Goal: Information Seeking & Learning: Check status

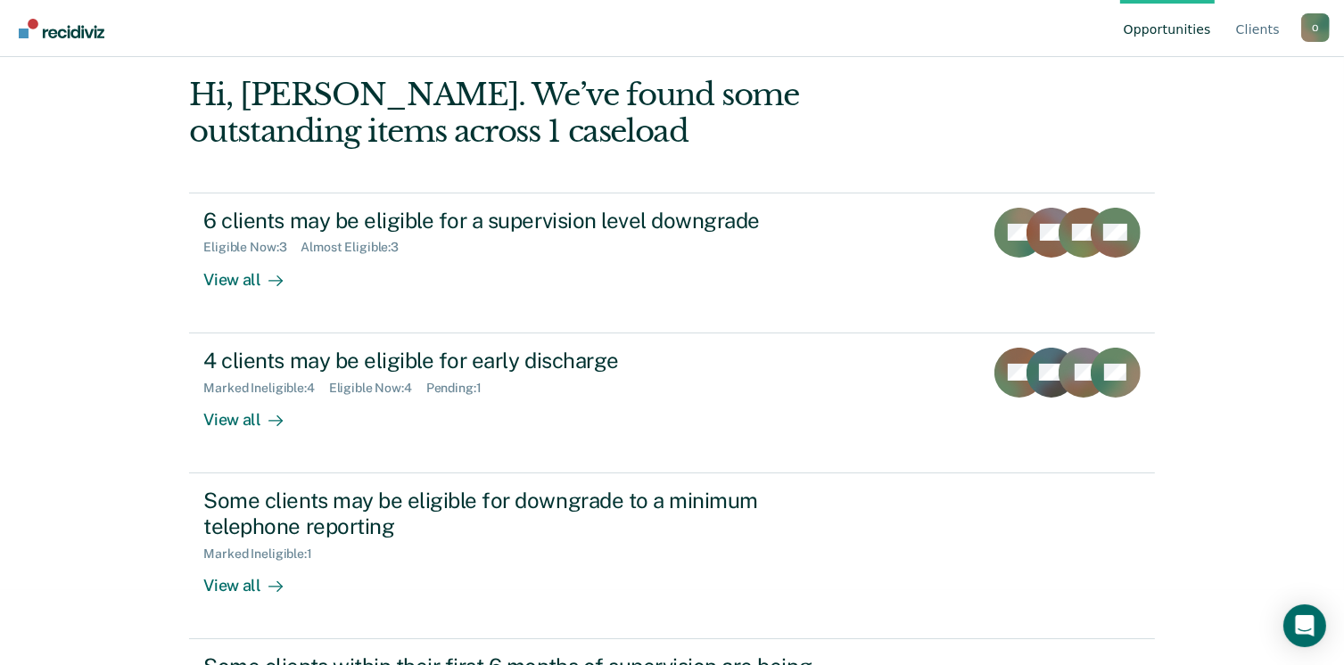
scroll to position [54, 0]
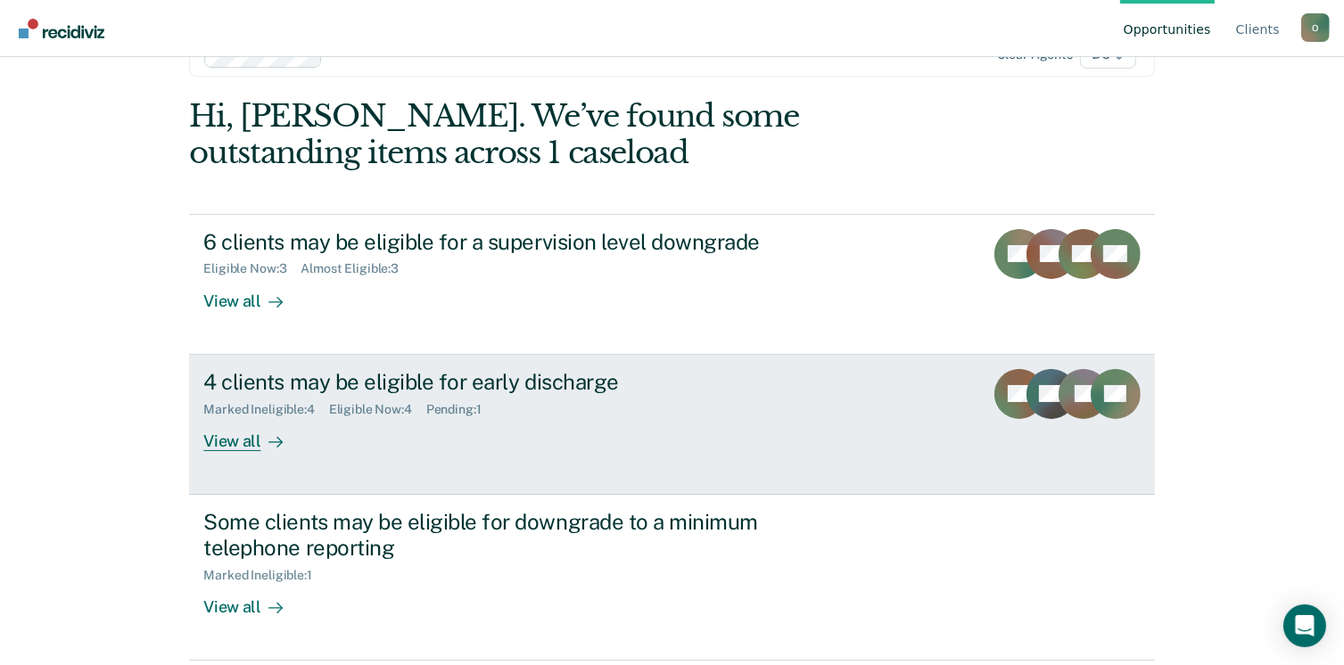
drag, startPoint x: 0, startPoint y: 0, endPoint x: 605, endPoint y: 448, distance: 753.0
click at [605, 448] on div "4 clients may be eligible for early discharge Marked Ineligible : 4 Eligible No…" at bounding box center [537, 410] width 669 height 82
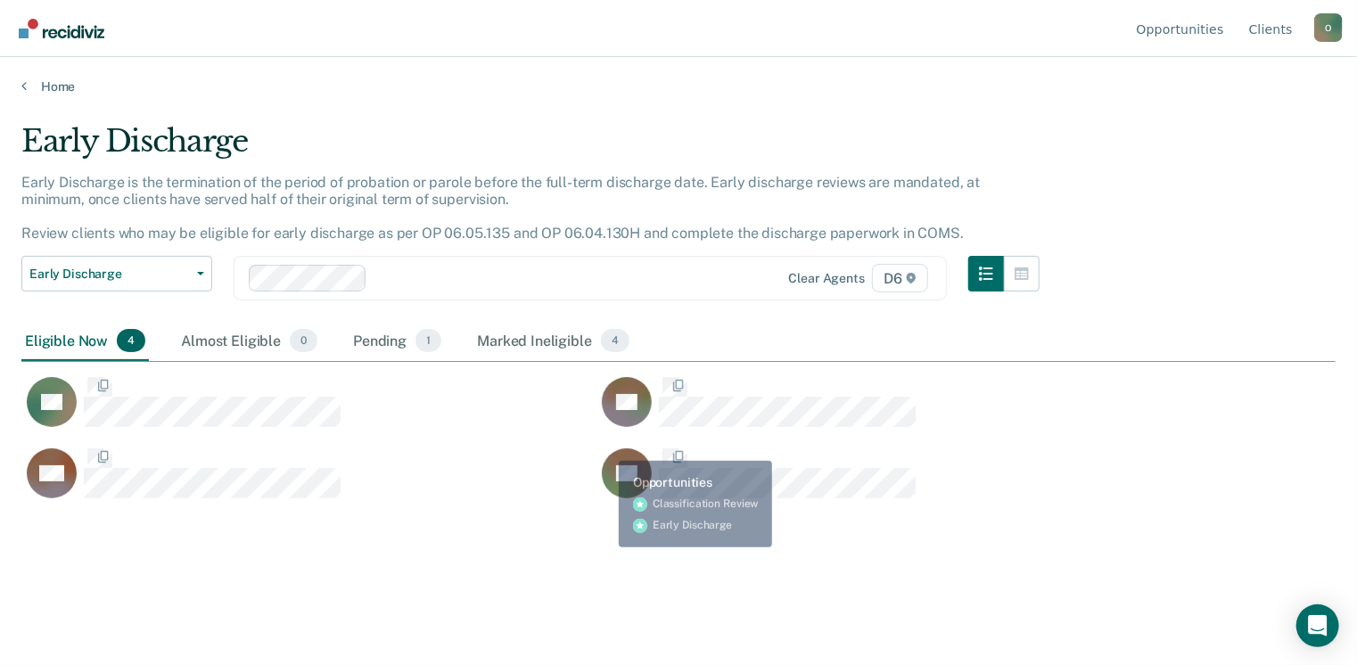
scroll to position [395, 1301]
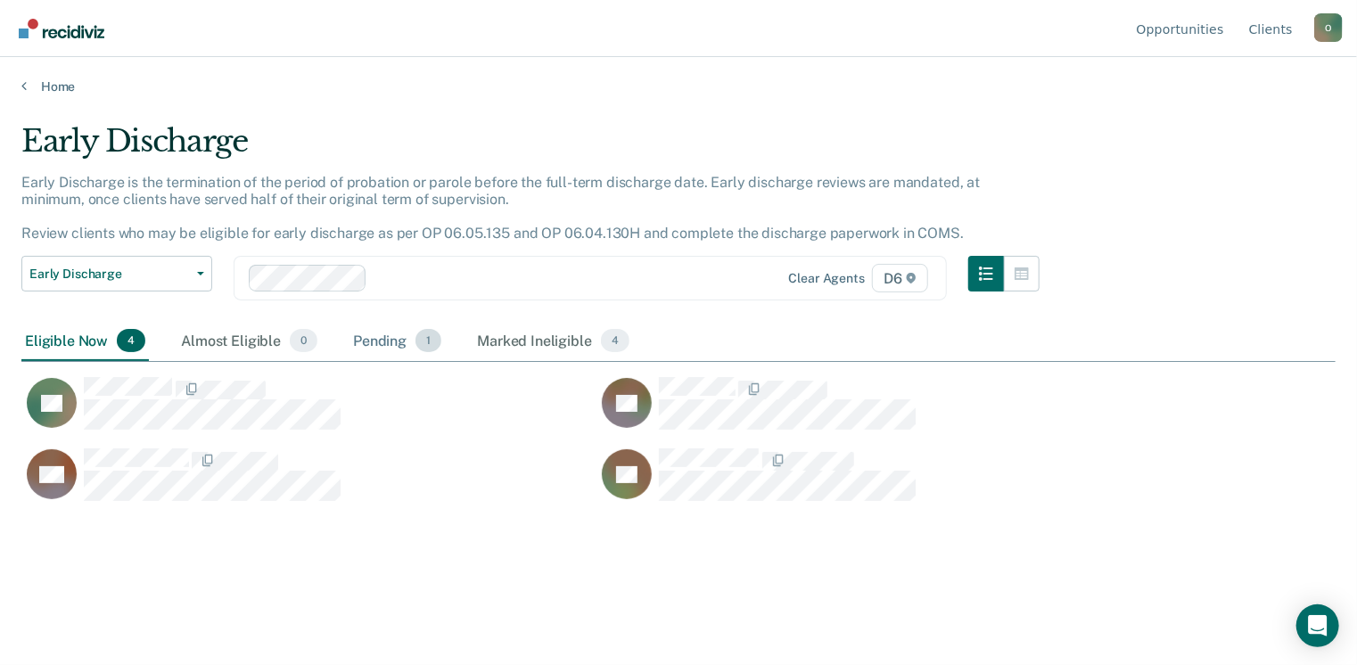
click at [401, 338] on div "Pending 1" at bounding box center [397, 341] width 95 height 39
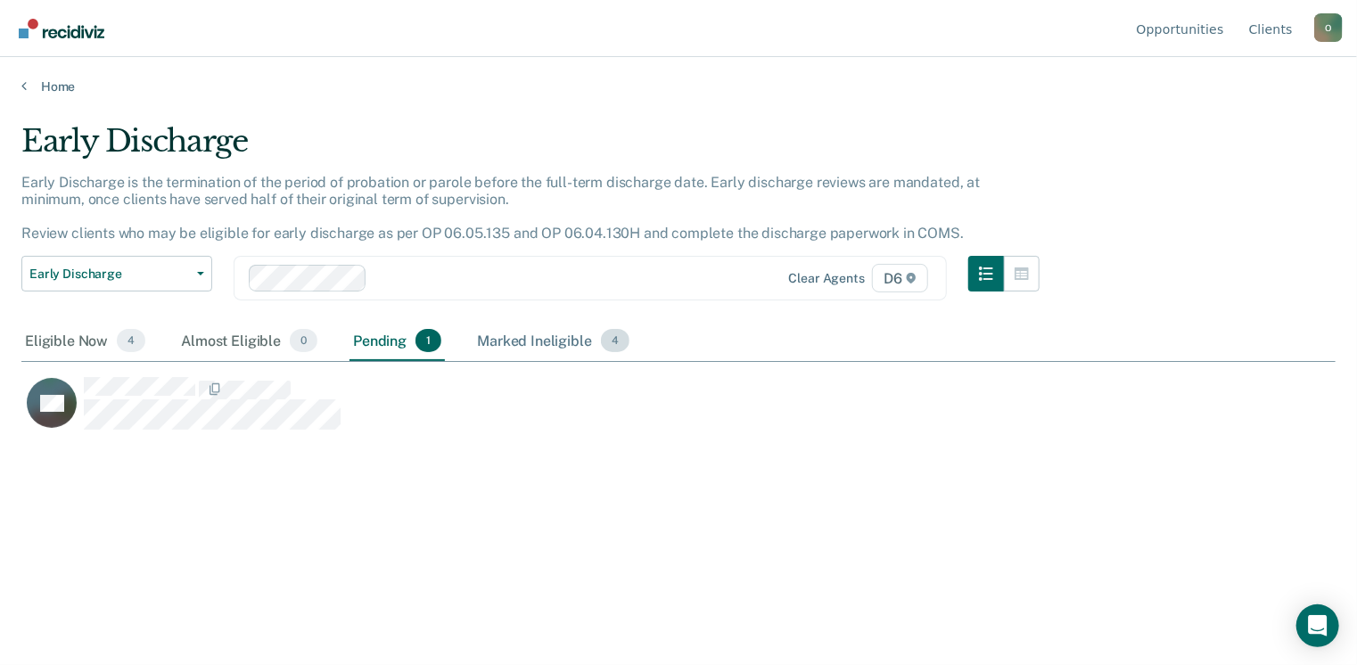
click at [548, 348] on div "Marked Ineligible 4" at bounding box center [553, 341] width 160 height 39
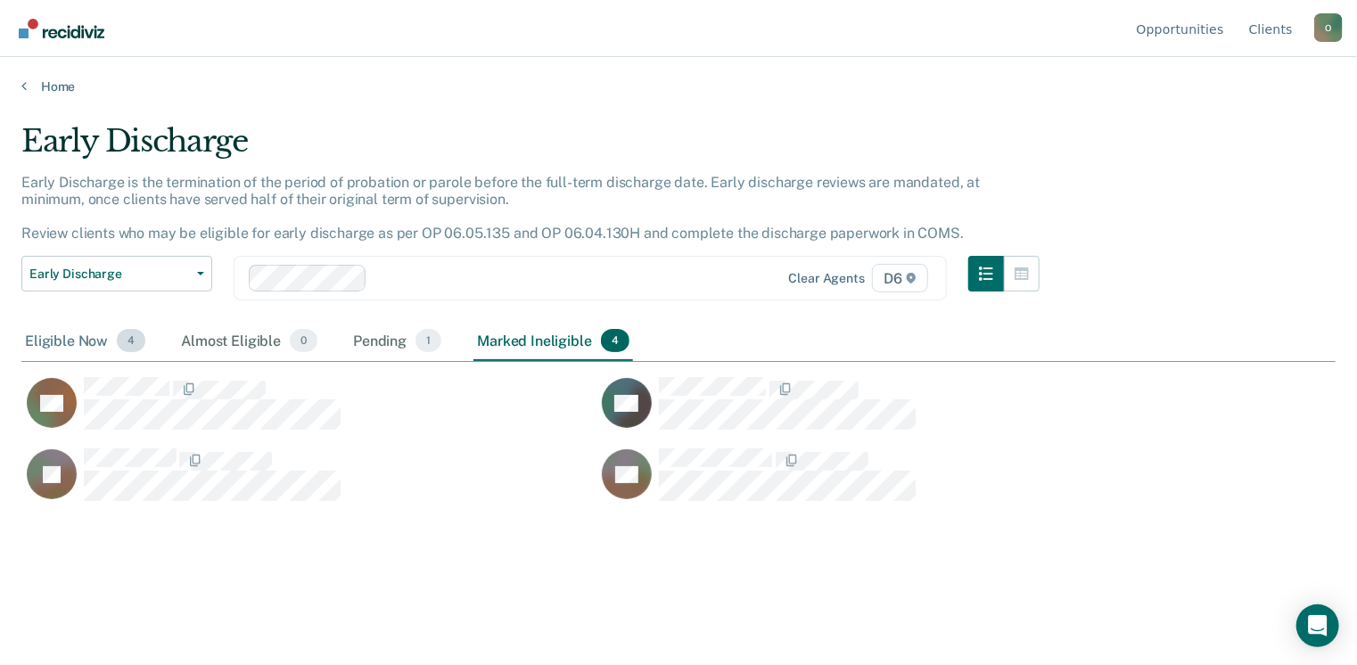
click at [96, 335] on div "Eligible Now 4" at bounding box center [85, 341] width 128 height 39
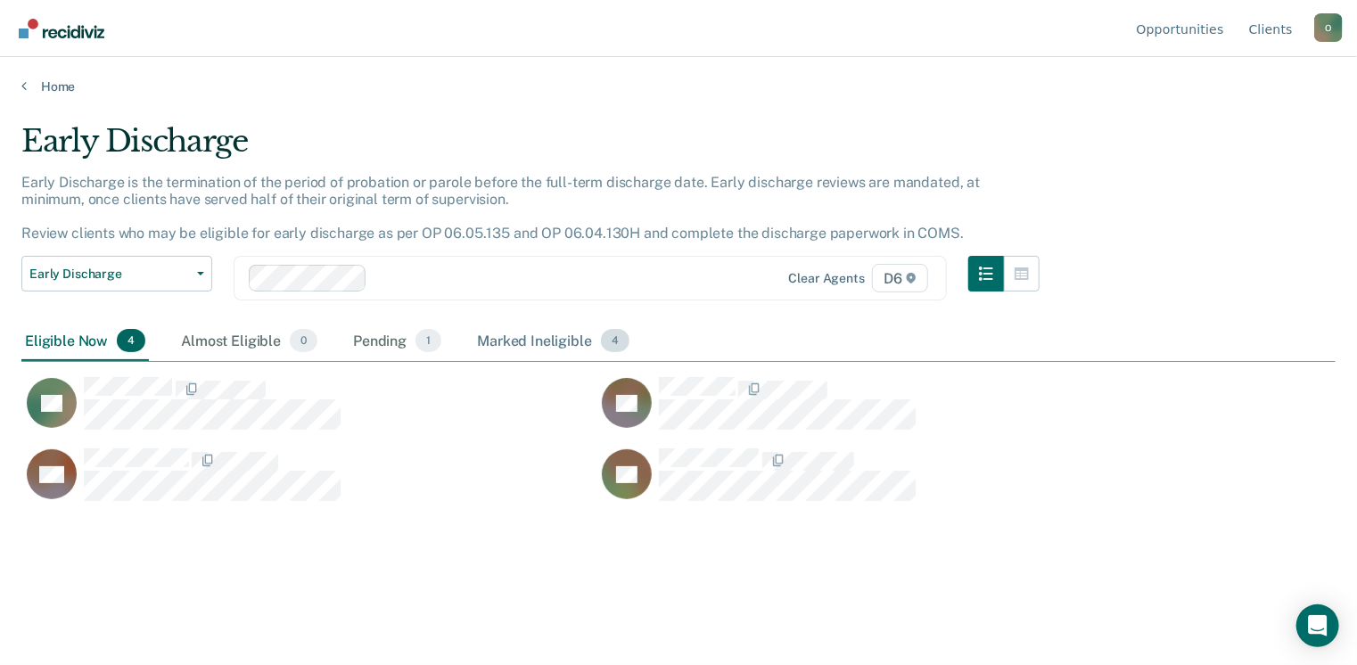
click at [520, 347] on div "Marked Ineligible 4" at bounding box center [553, 341] width 160 height 39
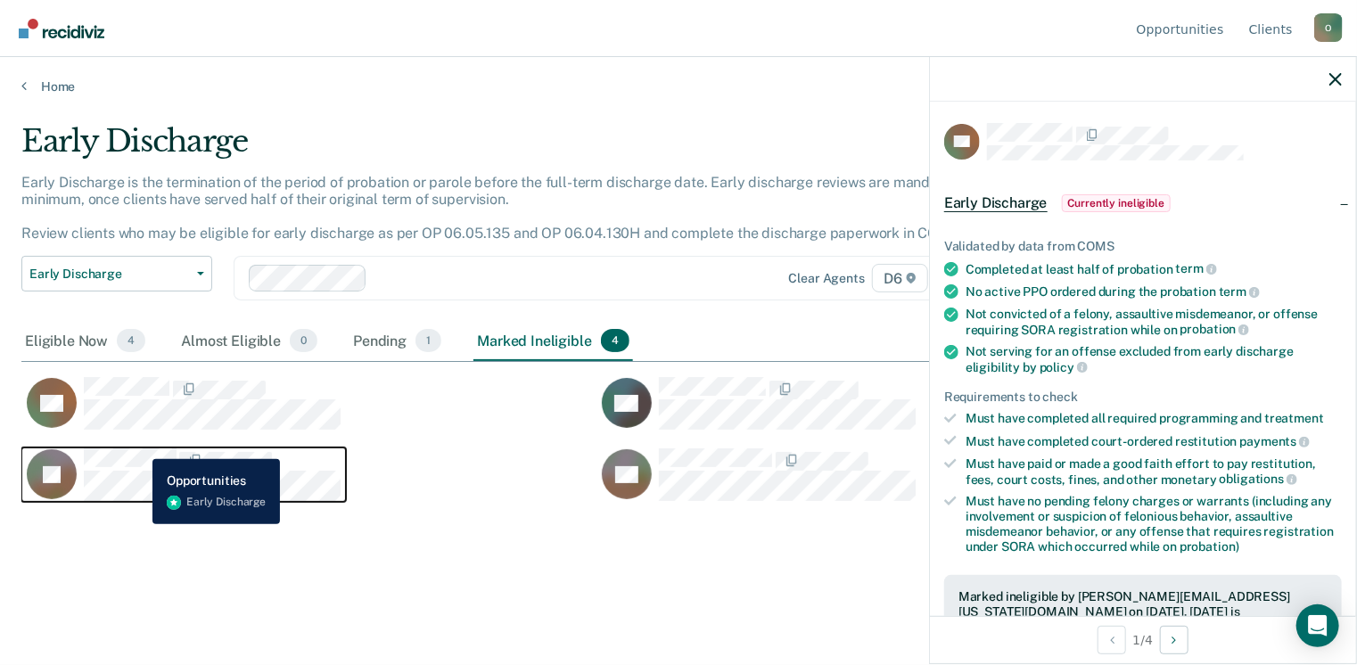
click at [139, 448] on button "JR" at bounding box center [183, 475] width 325 height 54
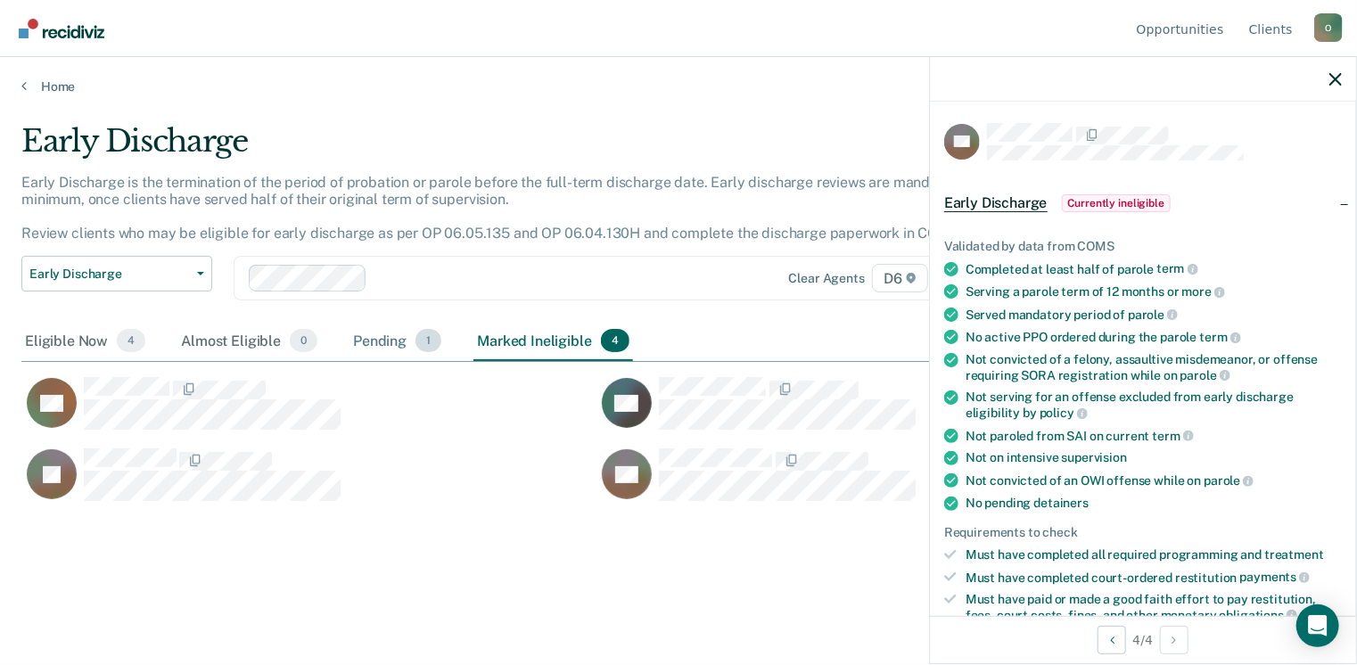
click at [362, 334] on div "Pending 1" at bounding box center [397, 341] width 95 height 39
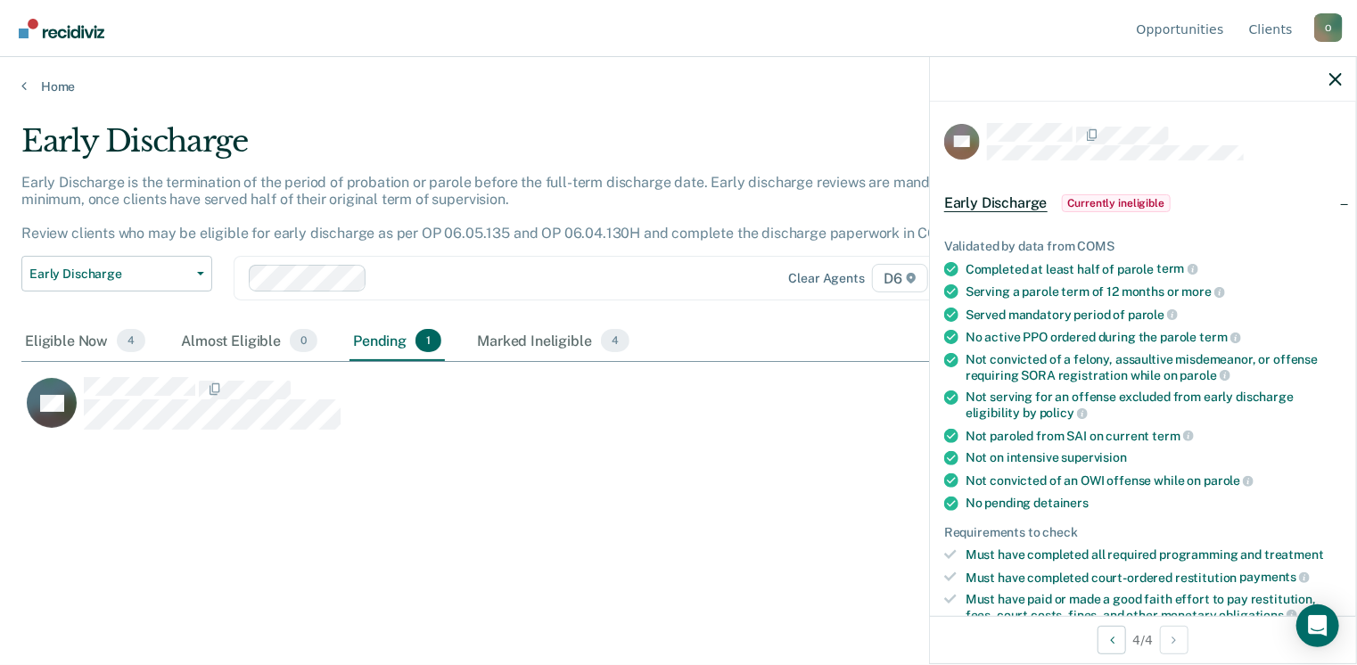
click at [141, 373] on div "NB" at bounding box center [596, 397] width 1150 height 71
click at [79, 339] on div "Eligible Now 4" at bounding box center [85, 341] width 128 height 39
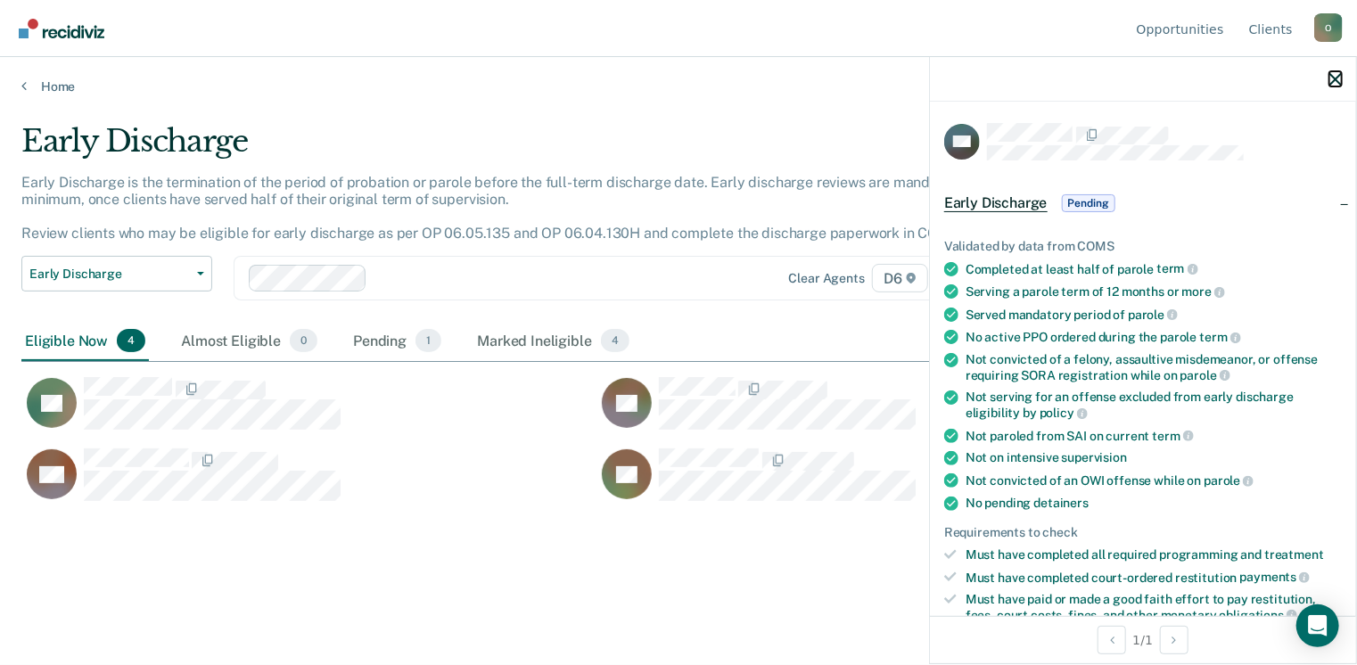
click at [1335, 84] on icon "button" at bounding box center [1336, 79] width 12 height 12
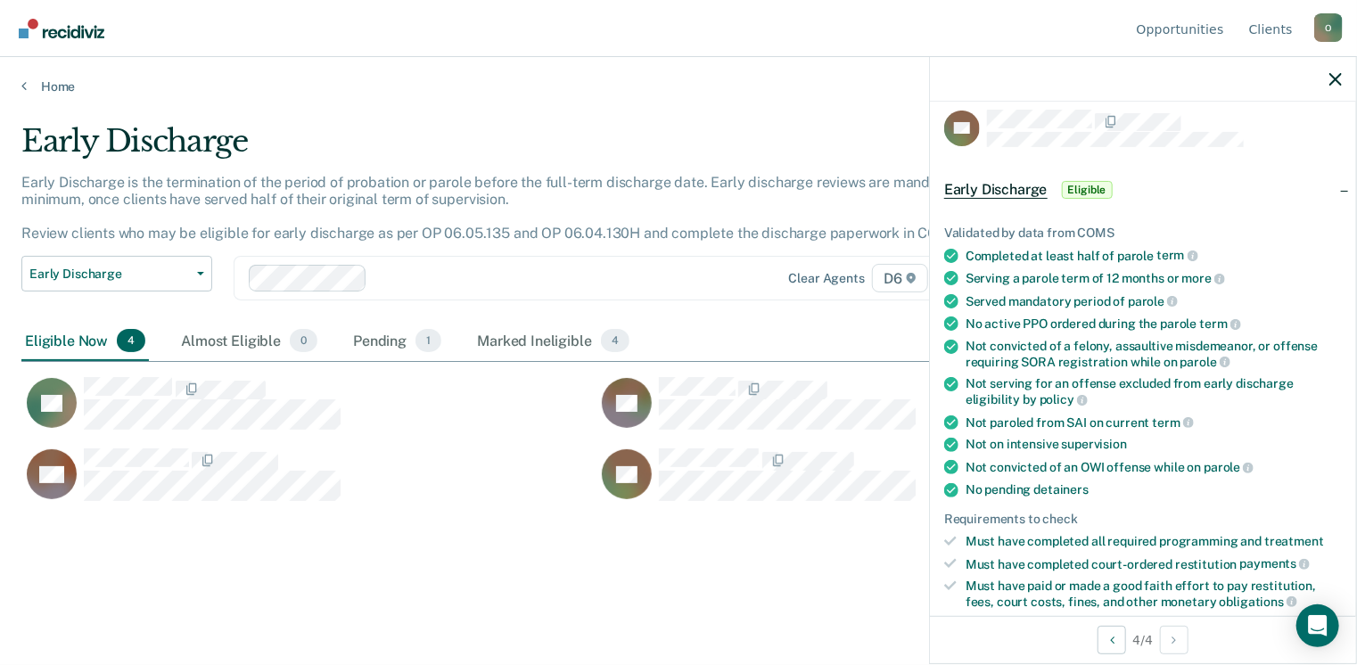
scroll to position [0, 0]
